Goal: Transaction & Acquisition: Purchase product/service

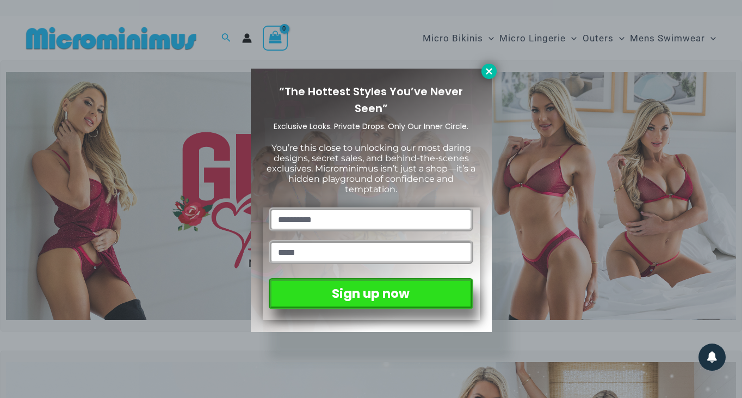
click at [489, 74] on icon at bounding box center [489, 71] width 10 height 10
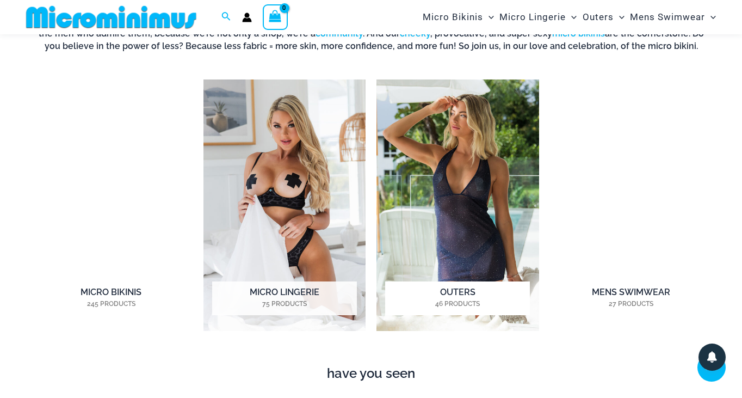
scroll to position [718, 0]
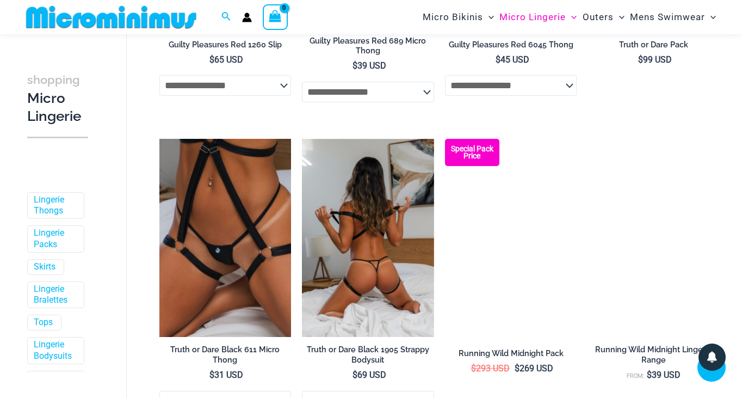
scroll to position [674, 0]
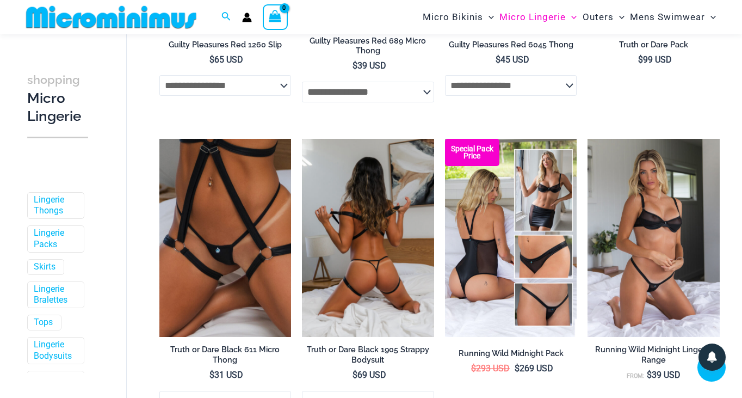
click at [385, 218] on img at bounding box center [368, 238] width 132 height 198
click at [382, 230] on img at bounding box center [368, 238] width 132 height 198
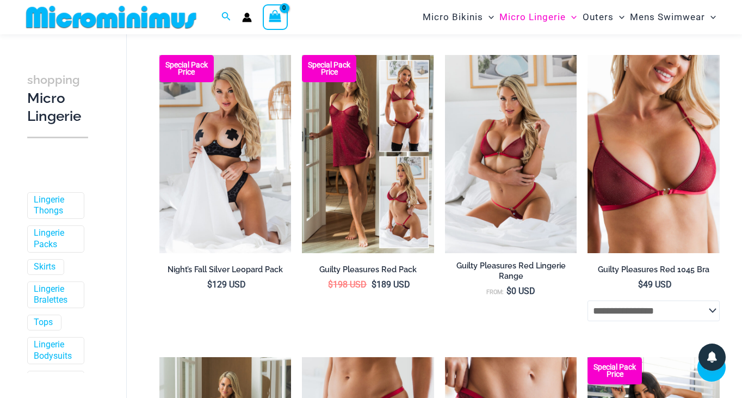
scroll to position [133, 0]
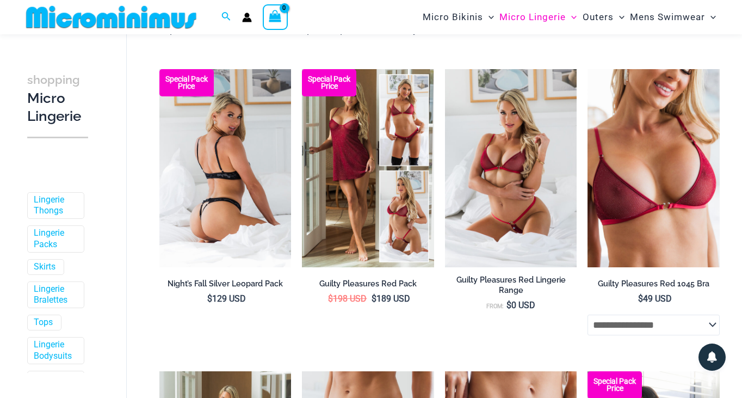
click at [246, 188] on img at bounding box center [225, 168] width 132 height 198
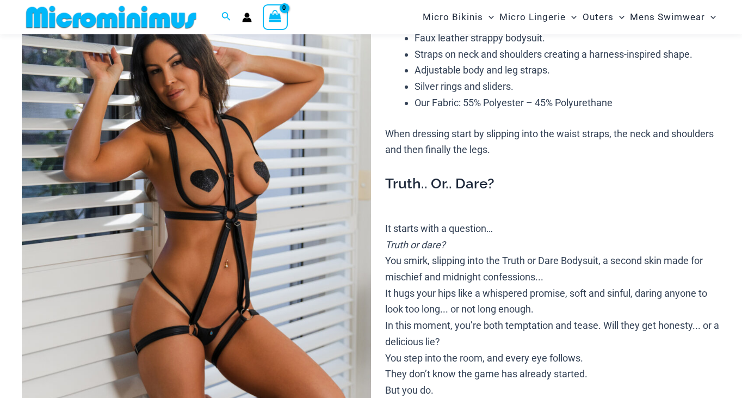
scroll to position [147, 0]
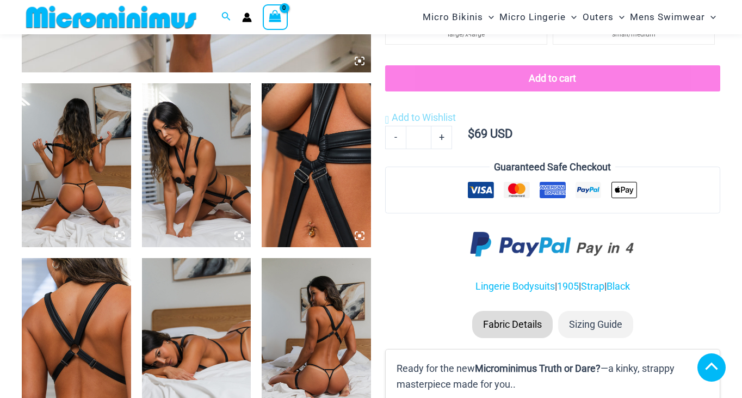
scroll to position [550, 0]
click at [360, 235] on icon at bounding box center [359, 235] width 3 height 3
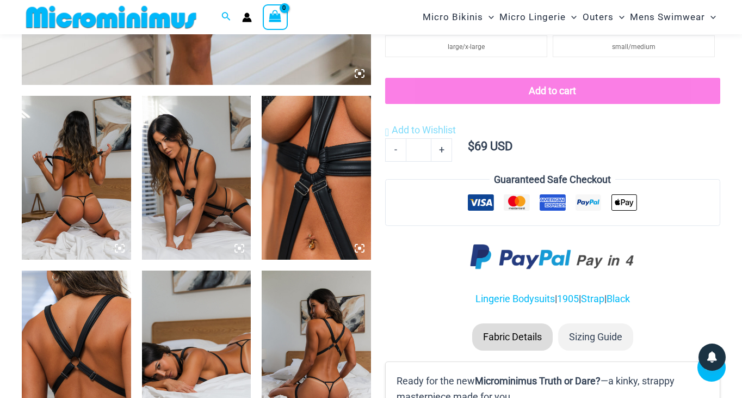
scroll to position [532, 0]
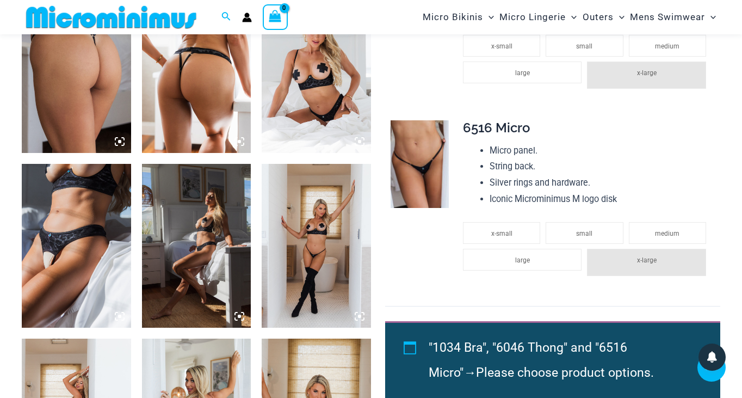
scroll to position [821, 0]
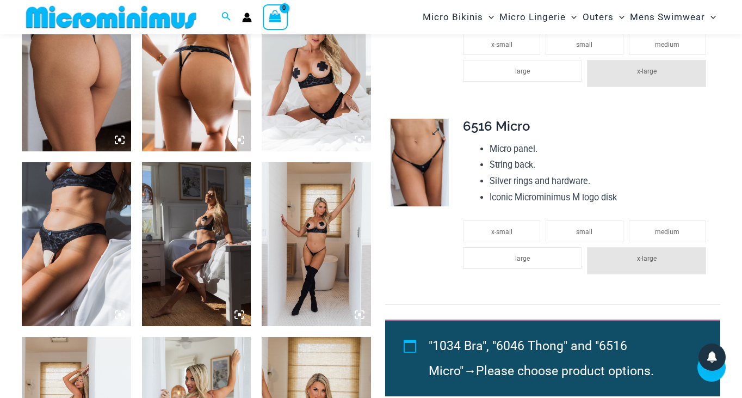
click at [423, 144] on img at bounding box center [420, 163] width 58 height 88
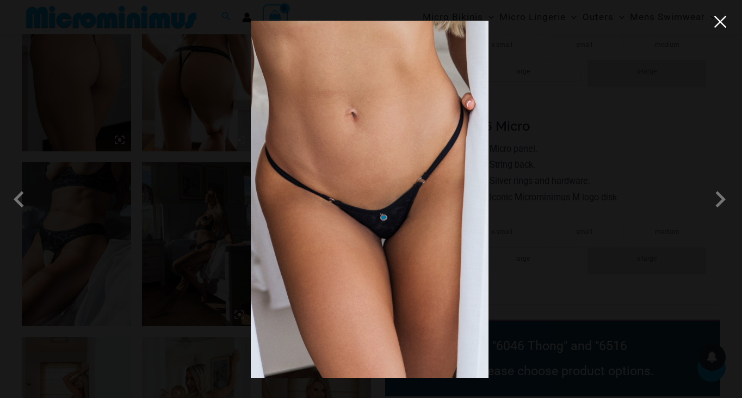
click at [721, 21] on button "Close" at bounding box center [720, 22] width 16 height 16
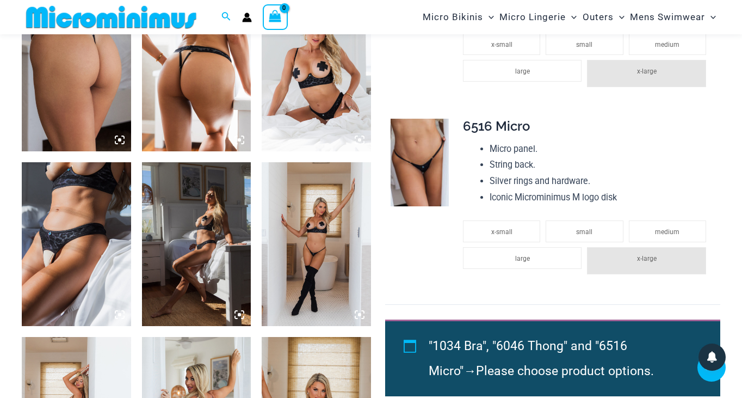
click at [202, 239] on img at bounding box center [196, 244] width 109 height 164
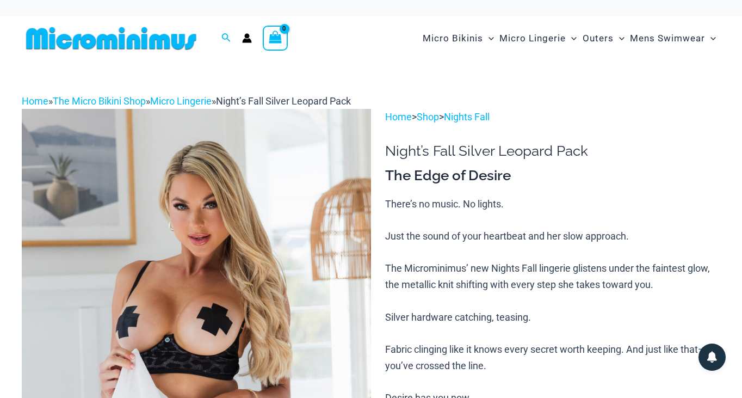
scroll to position [0, 0]
